Goal: Book appointment/travel/reservation

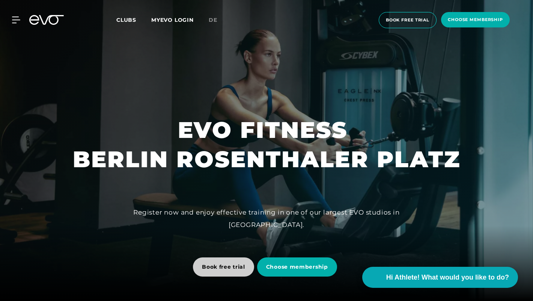
click at [232, 268] on span "Book free trial" at bounding box center [223, 267] width 43 height 8
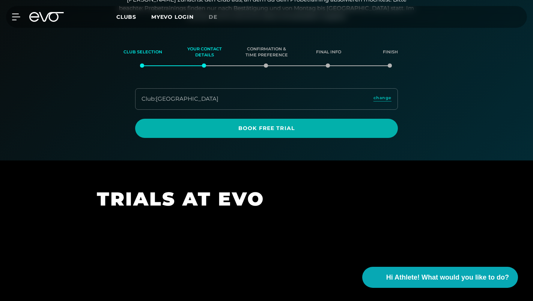
scroll to position [99, 0]
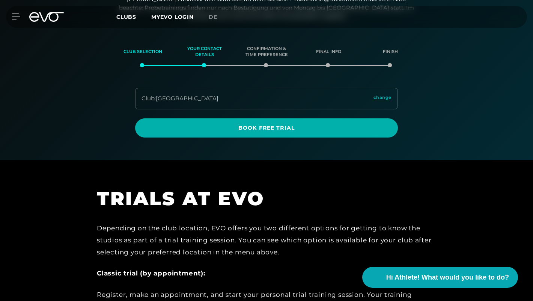
click at [227, 91] on div "Club : [GEOGRAPHIC_DATA] change" at bounding box center [266, 98] width 263 height 21
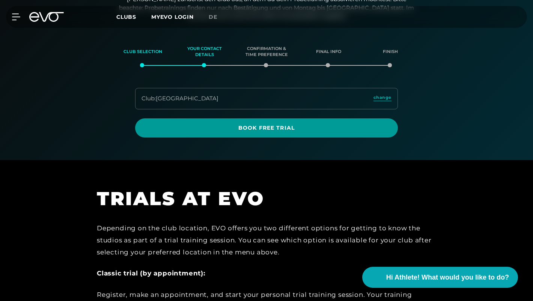
click at [252, 127] on span "Book Free Trial" at bounding box center [266, 128] width 245 height 8
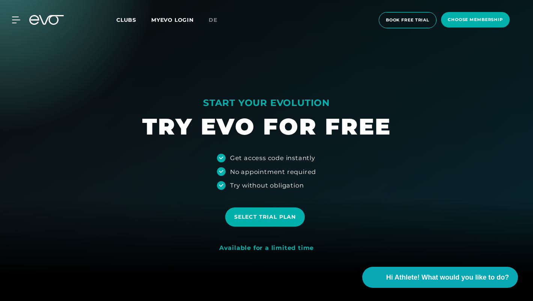
scroll to position [28, 0]
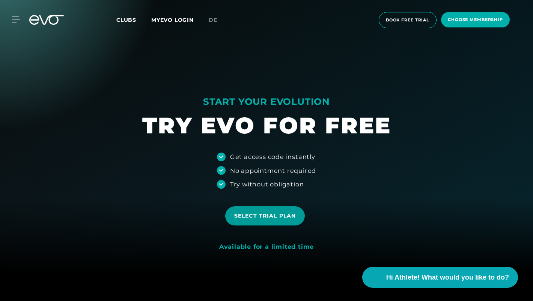
click at [269, 219] on span "Select trial plan" at bounding box center [265, 216] width 62 height 8
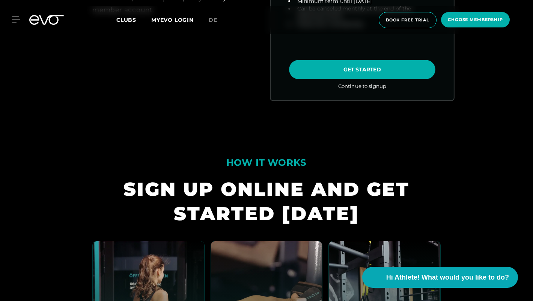
scroll to position [565, 0]
